Goal: Navigation & Orientation: Understand site structure

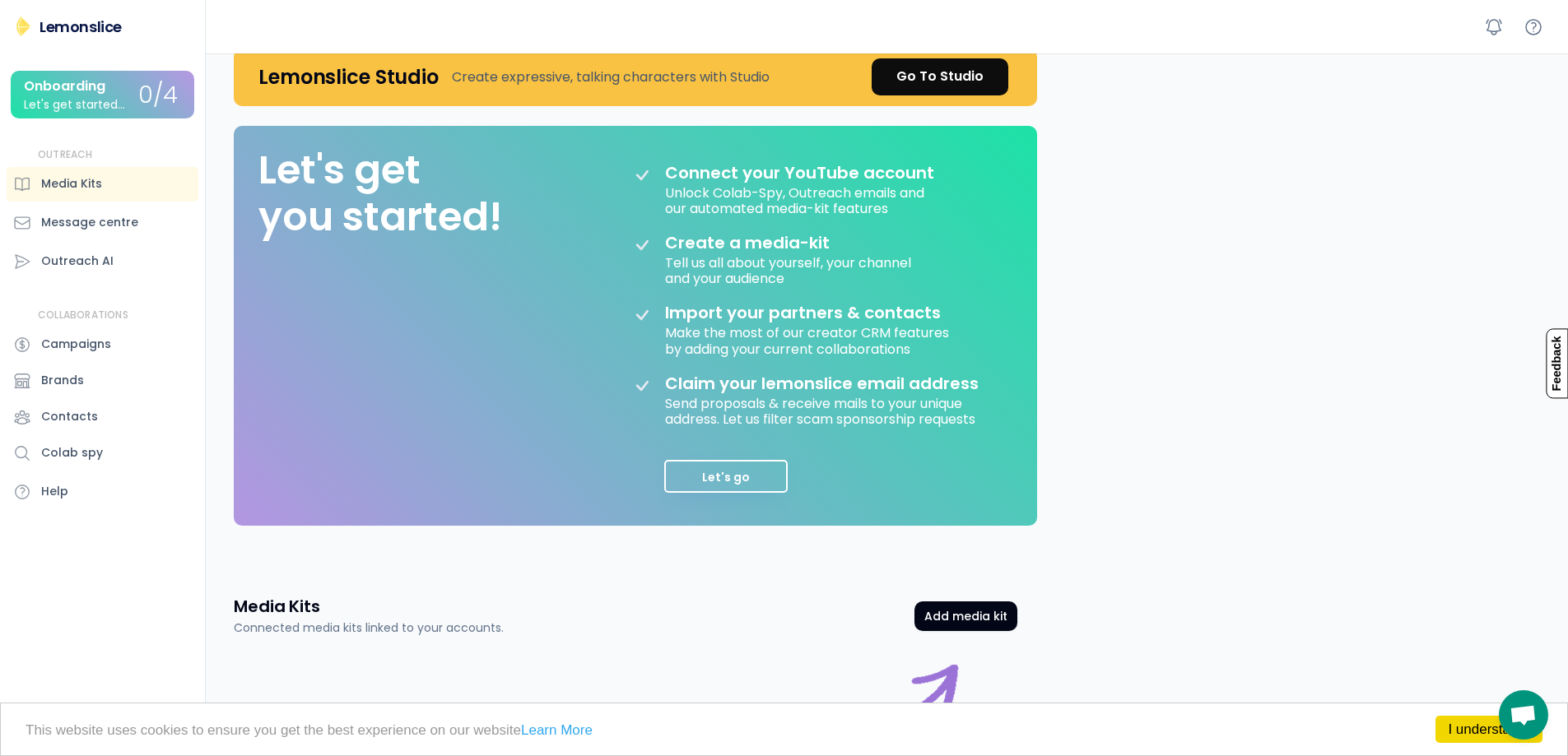
scroll to position [109, 0]
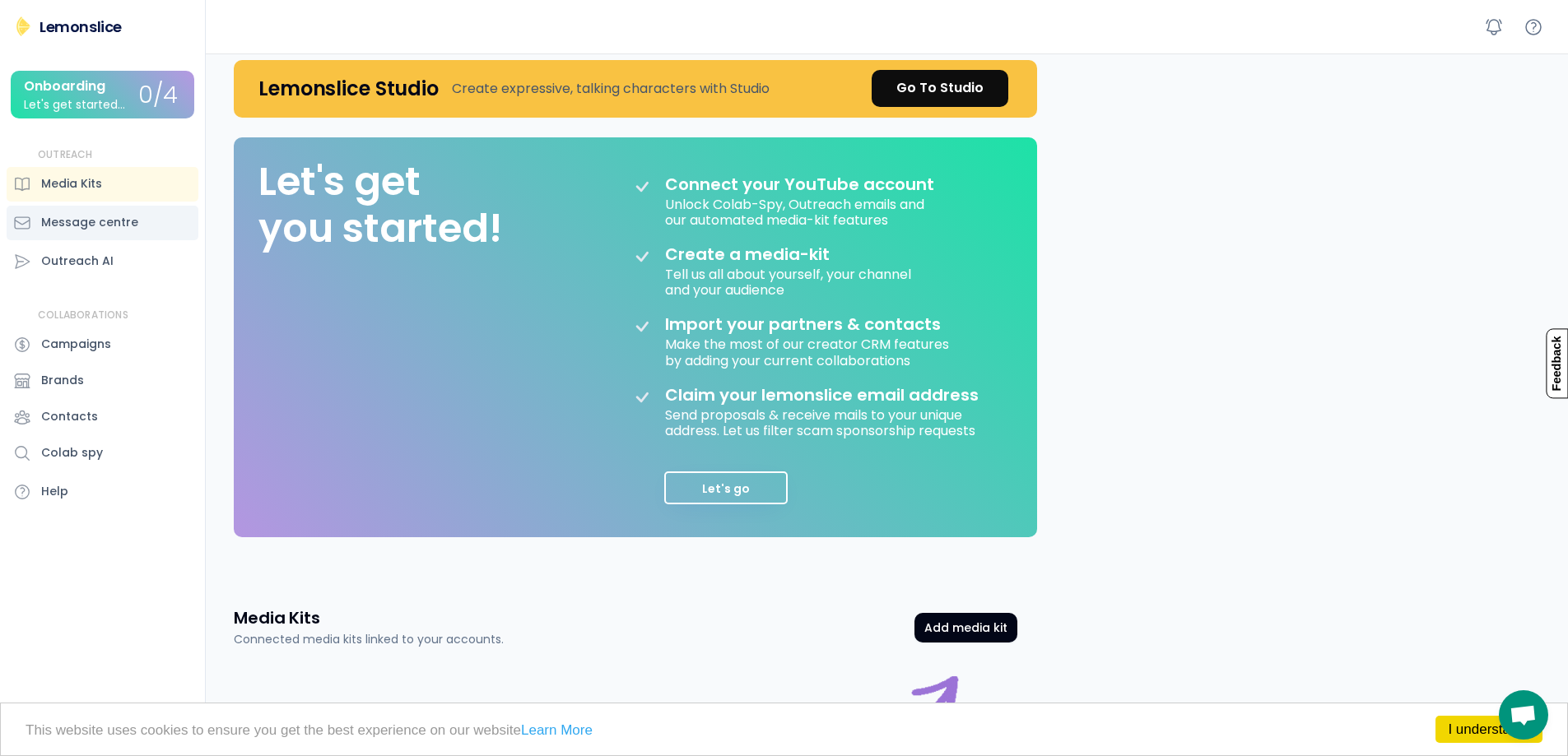
drag, startPoint x: 65, startPoint y: 223, endPoint x: 74, endPoint y: 273, distance: 50.8
click at [68, 228] on div "Message centre" at bounding box center [90, 222] width 97 height 17
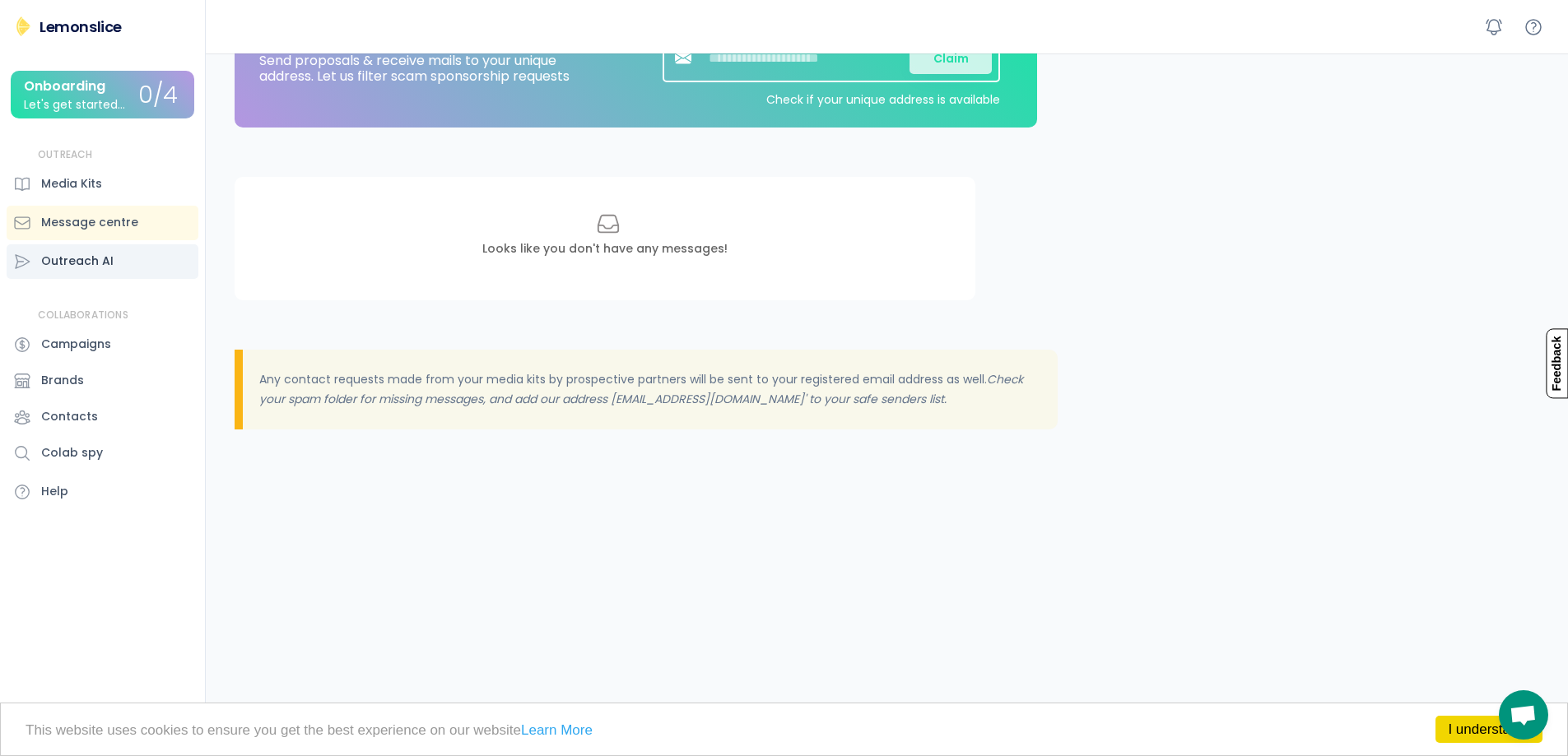
click at [74, 273] on div "Outreach AI" at bounding box center [102, 261] width 192 height 35
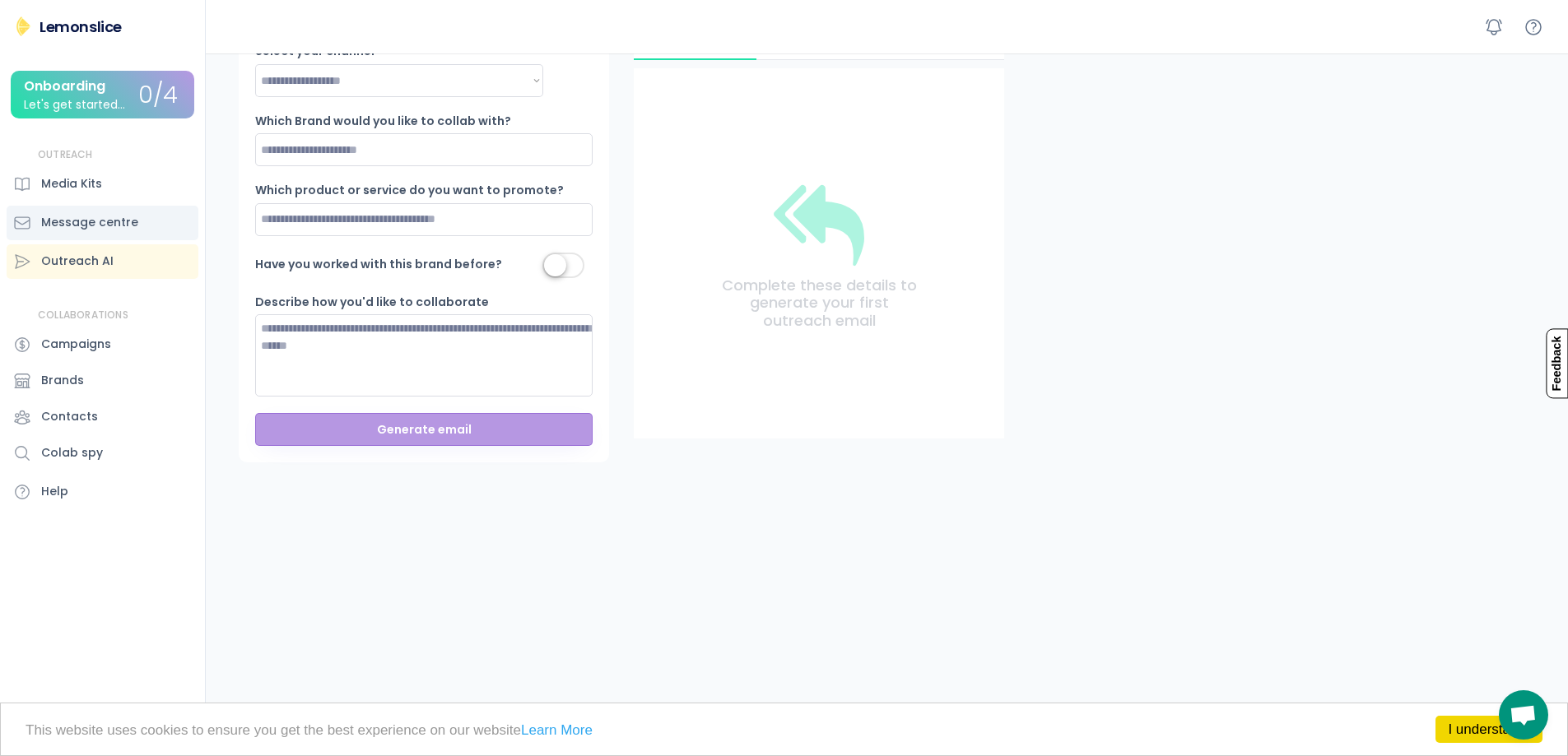
click at [118, 224] on div "Message centre" at bounding box center [90, 222] width 97 height 17
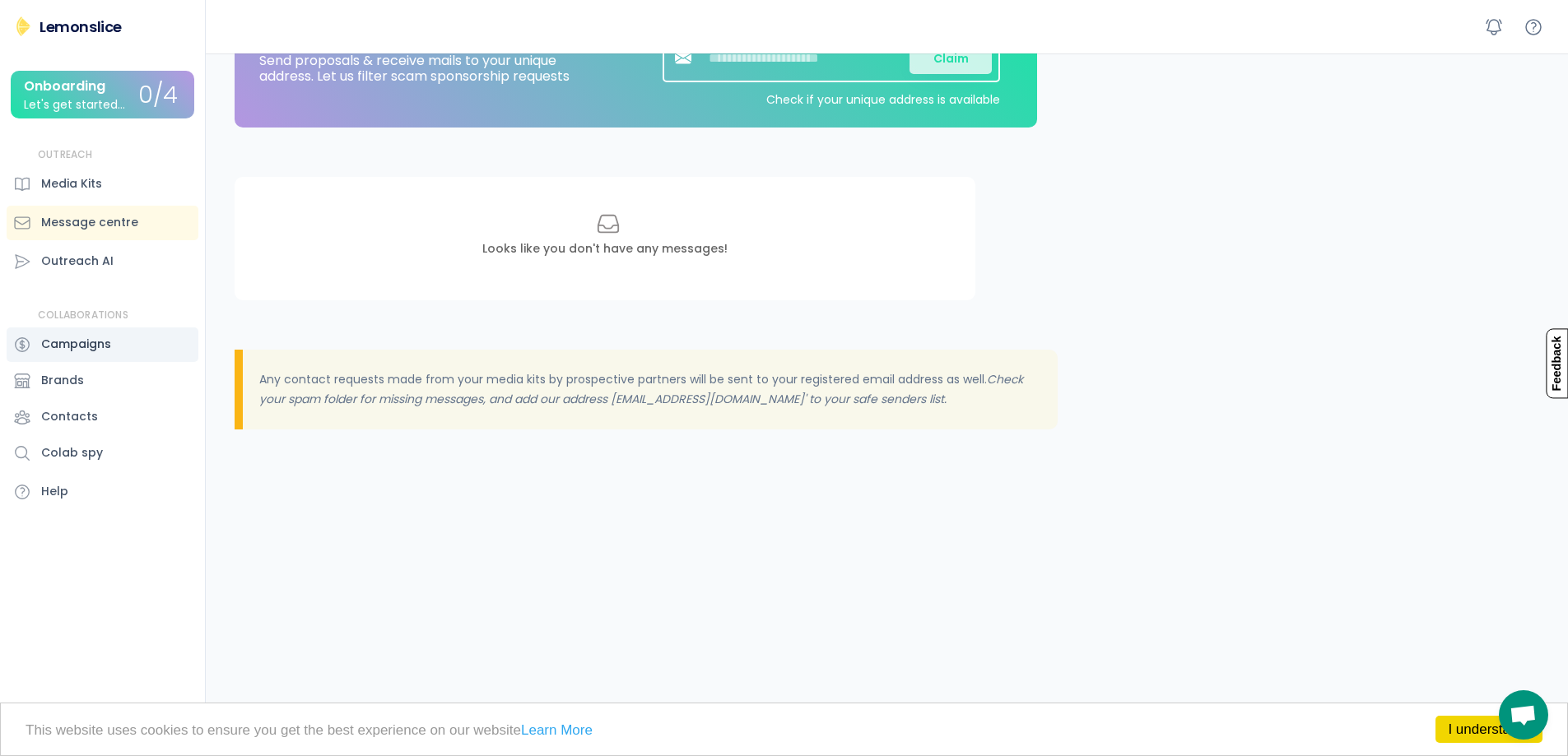
click at [81, 351] on div "Campaigns" at bounding box center [76, 344] width 70 height 17
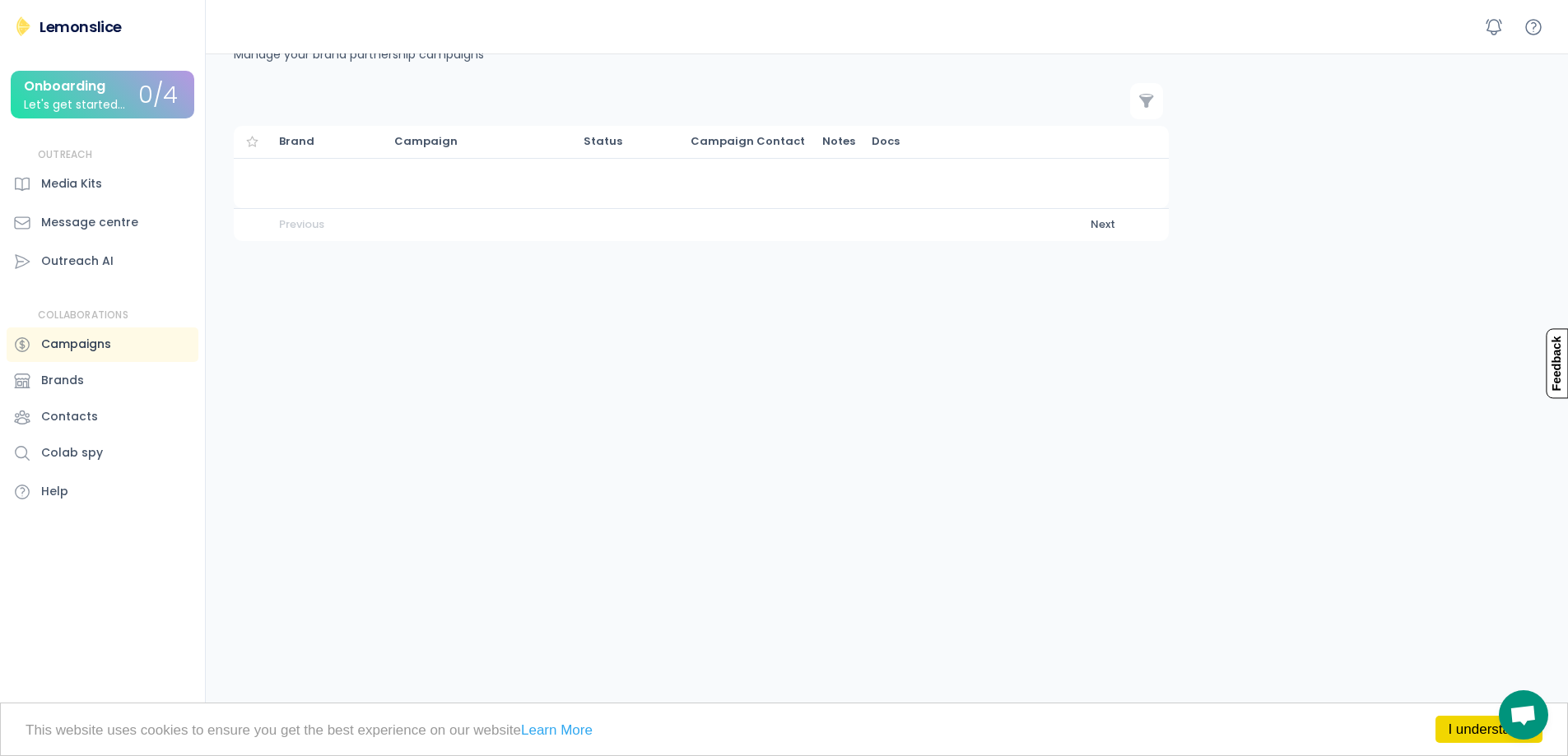
scroll to position [53, 0]
drag, startPoint x: 81, startPoint y: 375, endPoint x: 71, endPoint y: 408, distance: 34.5
click at [81, 377] on div "Brands" at bounding box center [62, 380] width 43 height 17
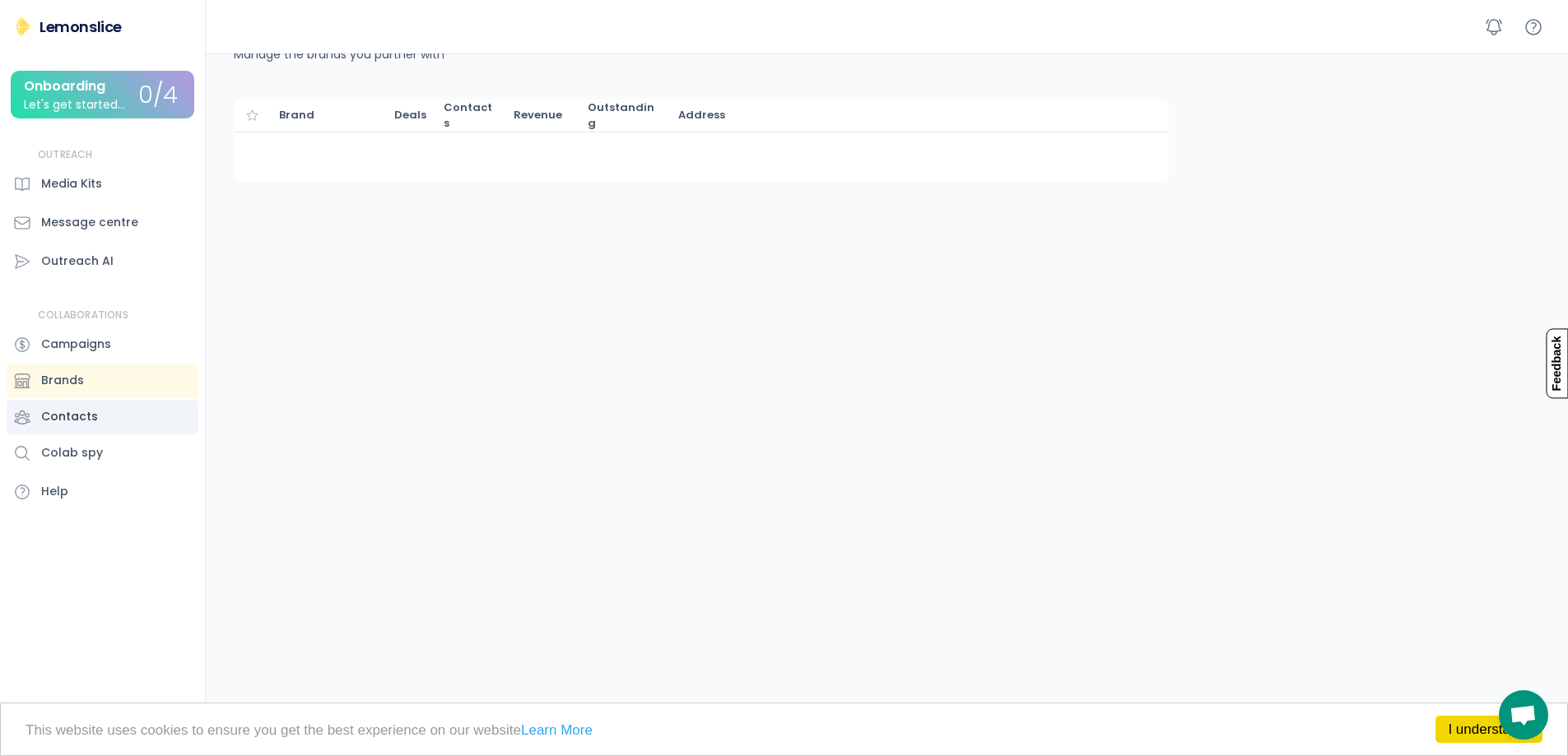
drag, startPoint x: 71, startPoint y: 408, endPoint x: 63, endPoint y: 434, distance: 27.2
click at [70, 412] on div "Contacts" at bounding box center [70, 417] width 57 height 17
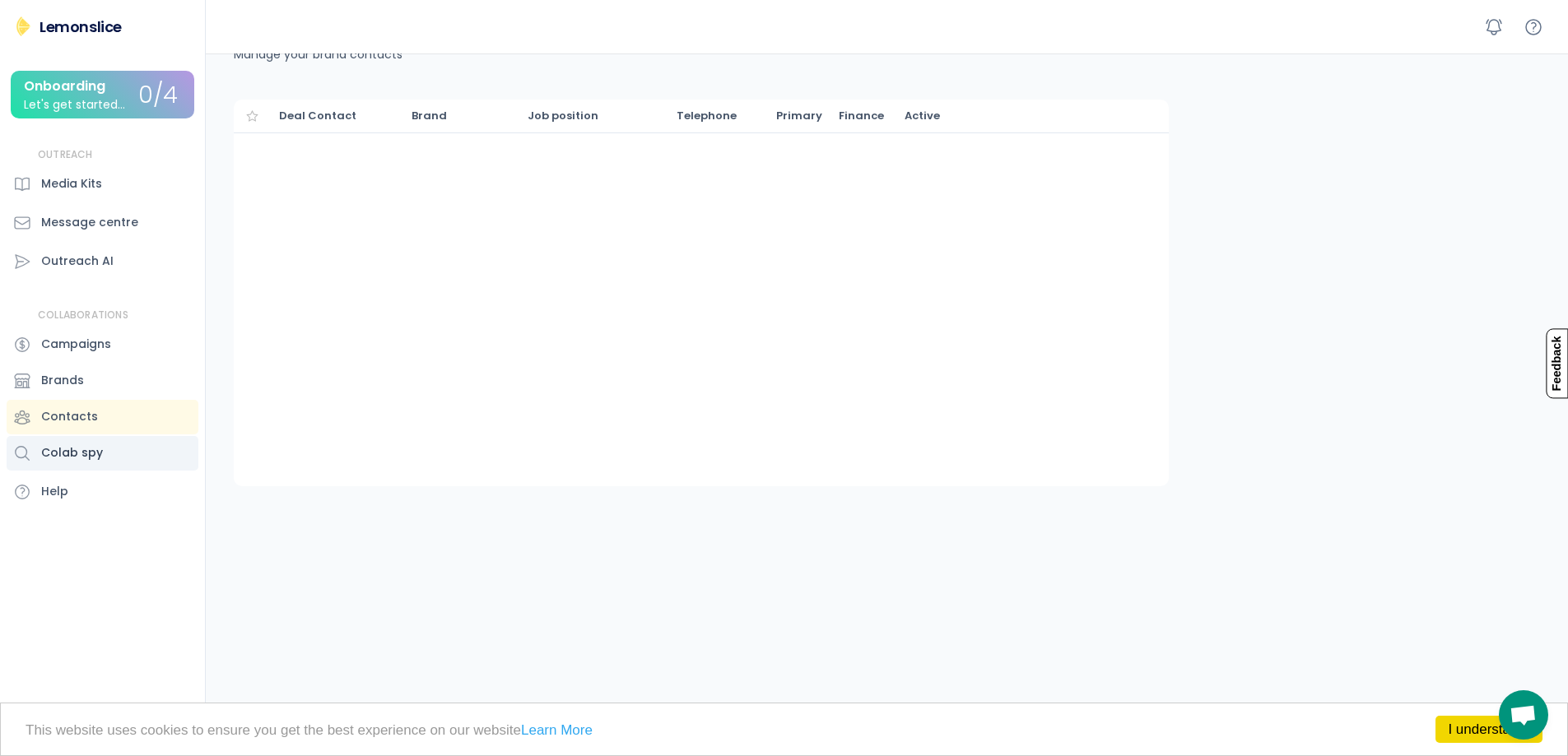
click at [63, 439] on div "Colab spy" at bounding box center [102, 453] width 192 height 35
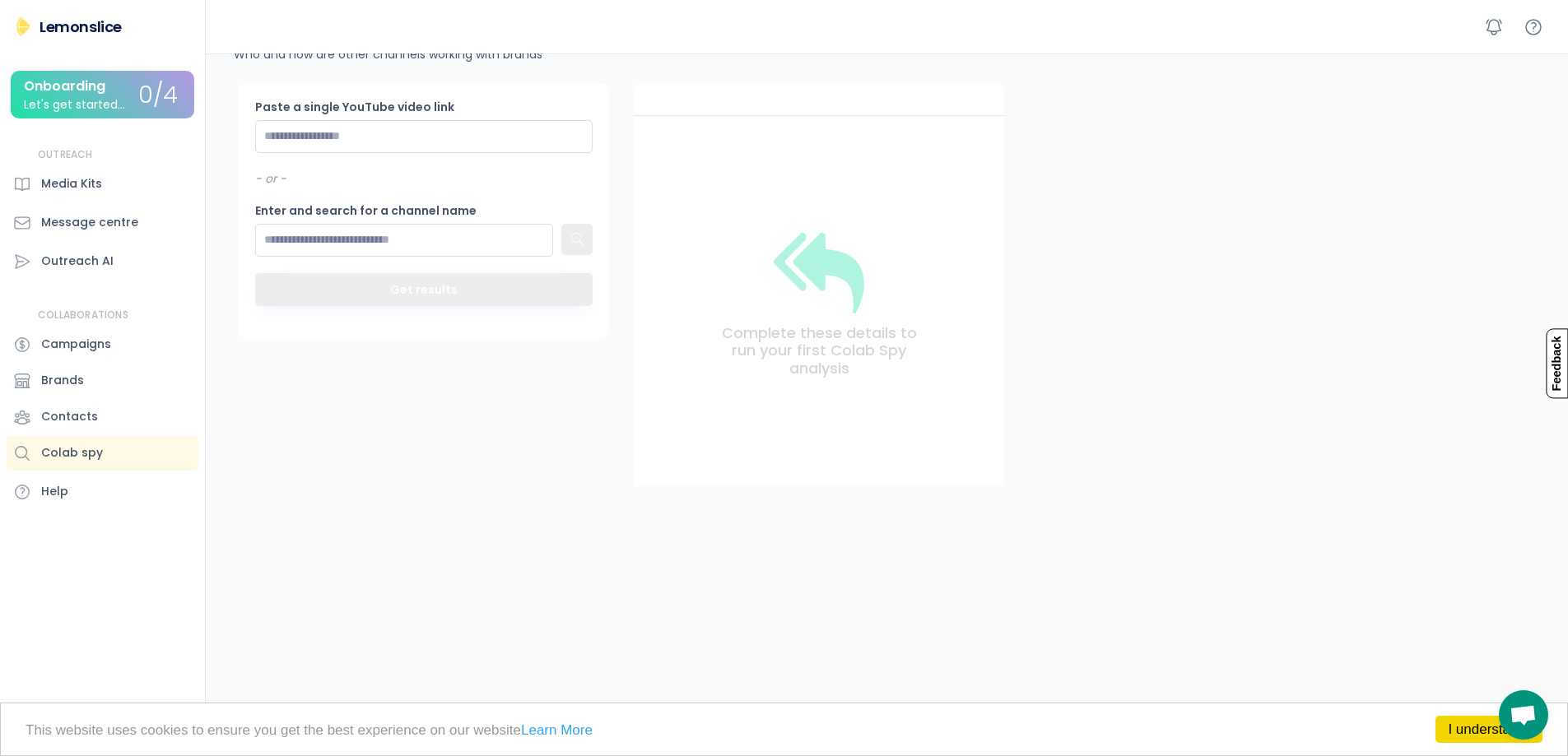
scroll to position [109, 0]
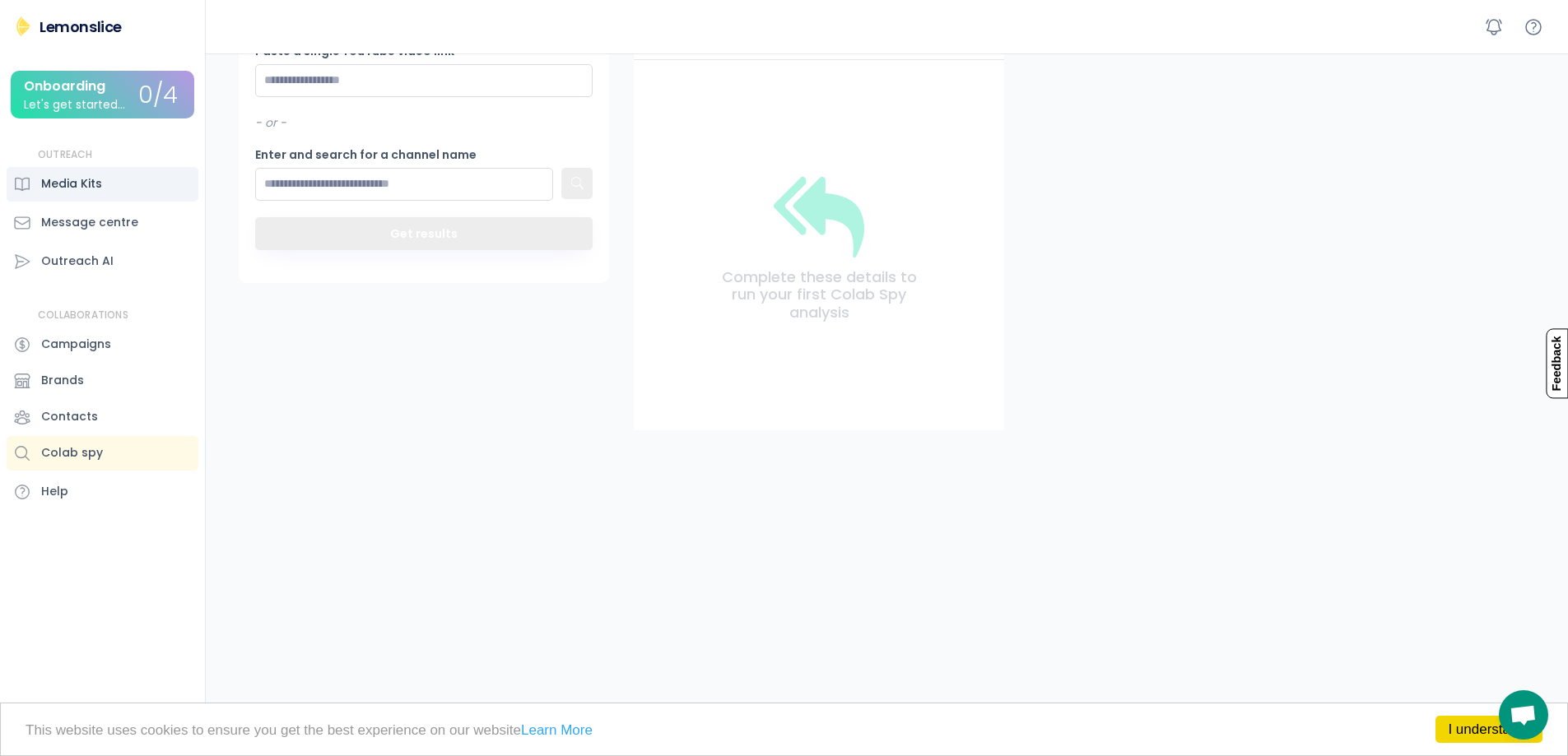
click at [47, 200] on div "Media Kits" at bounding box center [102, 184] width 192 height 35
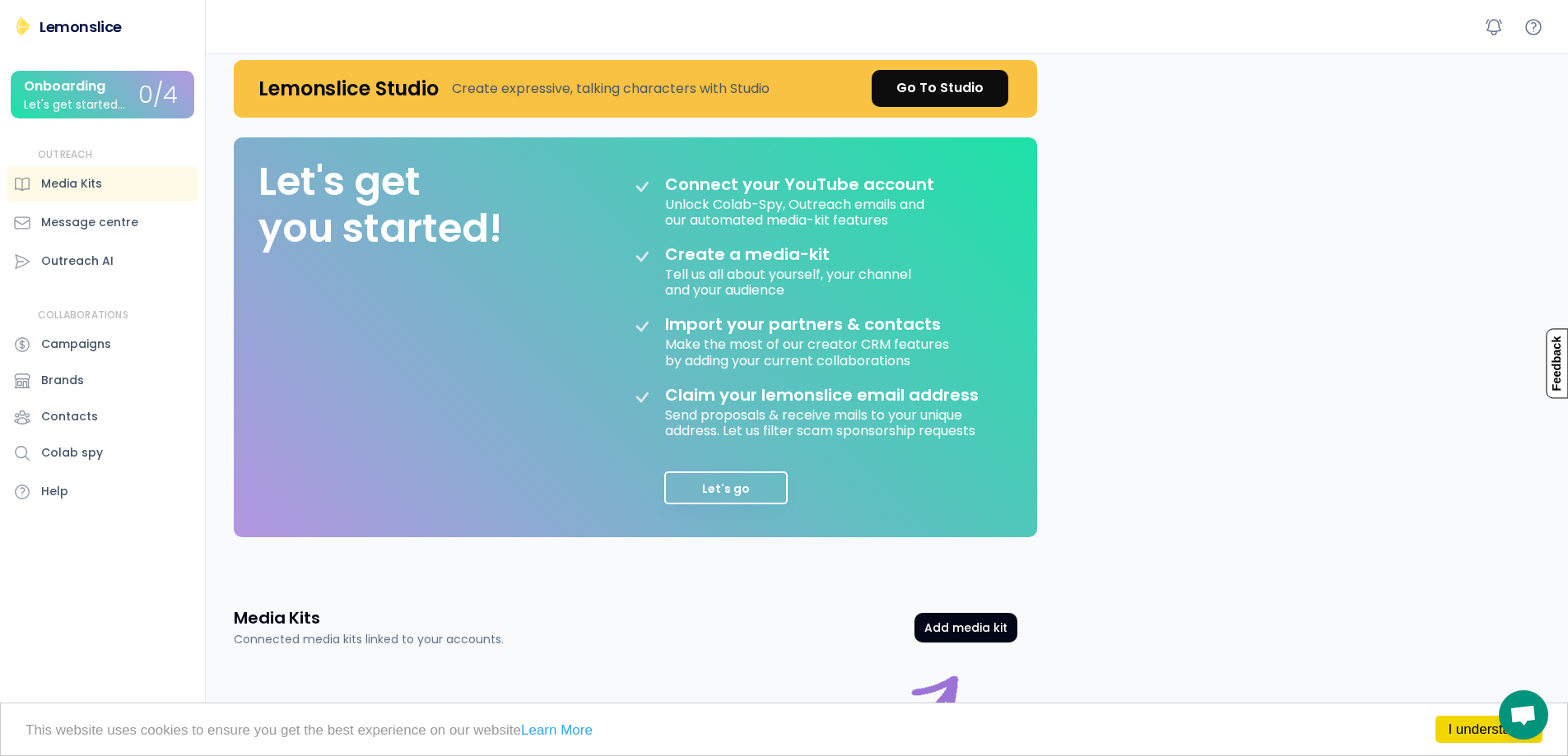
click at [79, 108] on div "Let's get started..." at bounding box center [74, 105] width 101 height 12
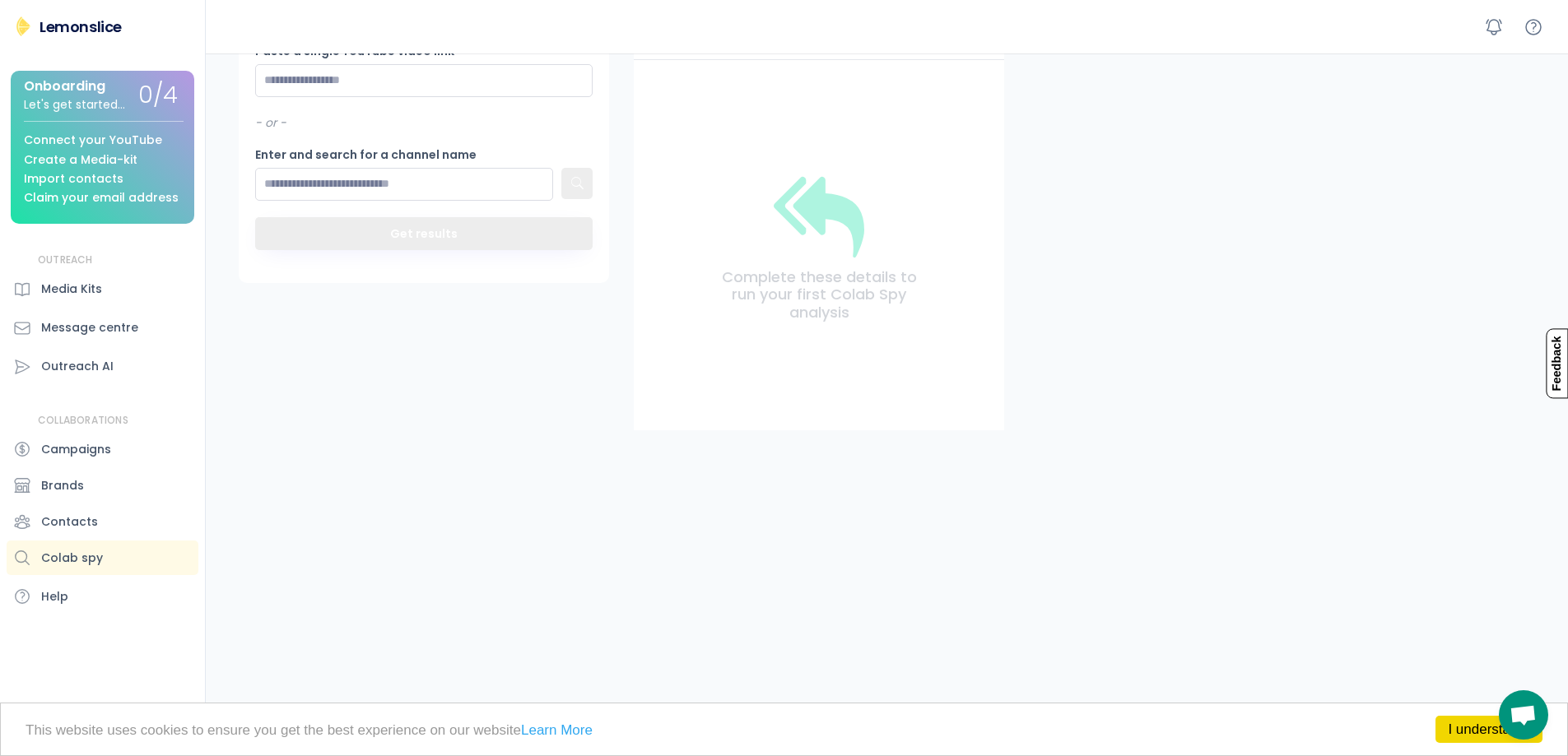
scroll to position [53, 0]
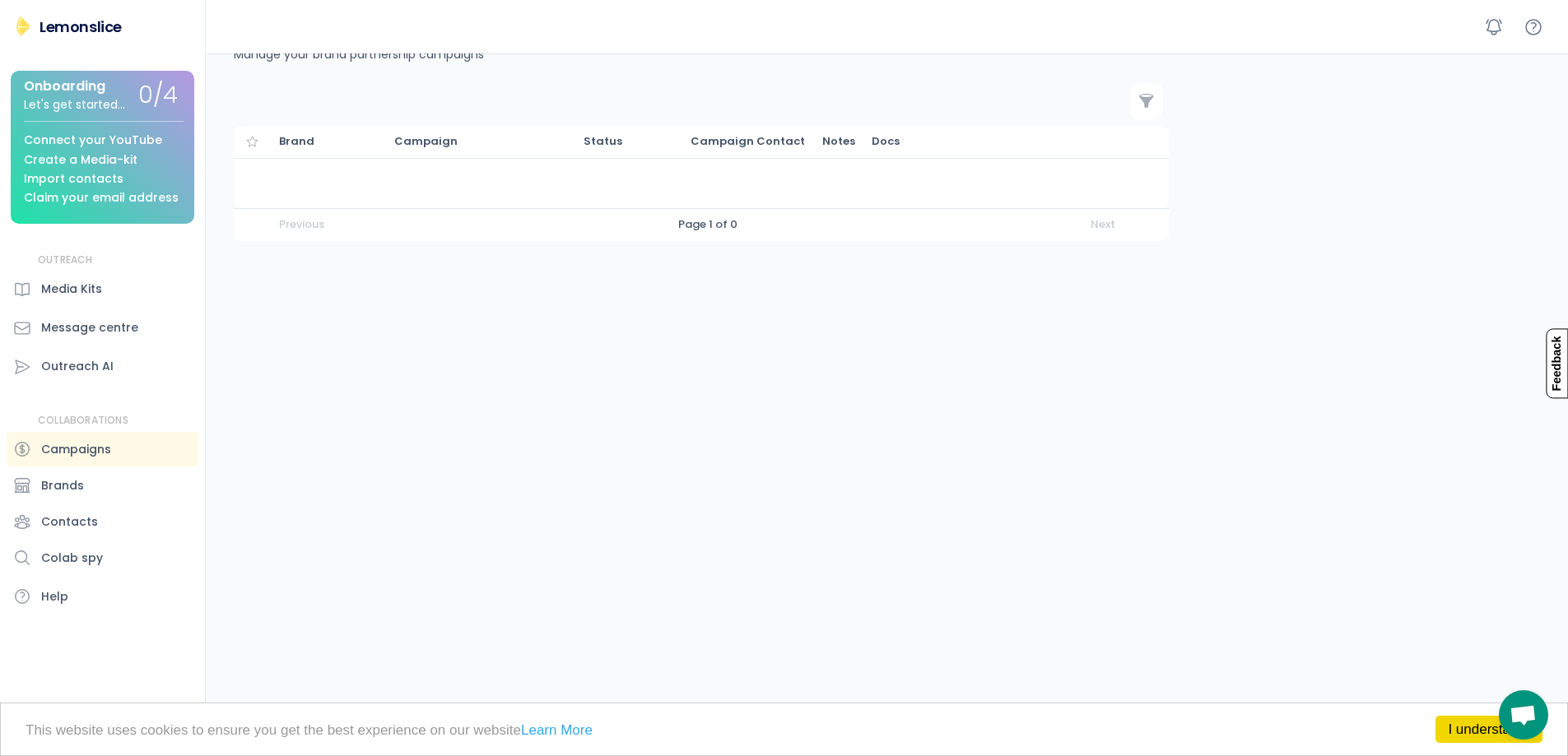
scroll to position [109, 0]
